Goal: Find specific page/section: Find specific page/section

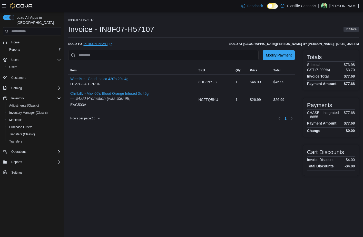
click at [85, 45] on link "Eric (opens in a new tab or window)" at bounding box center [97, 44] width 29 height 4
